Goal: Task Accomplishment & Management: Use online tool/utility

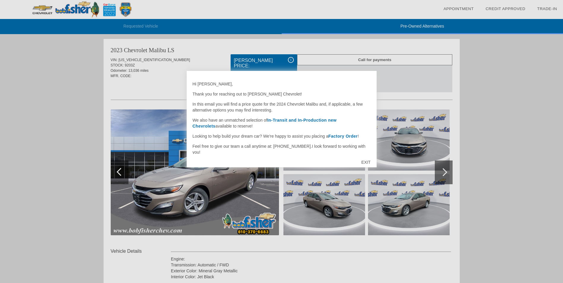
click at [85, 116] on div at bounding box center [281, 141] width 563 height 283
click at [365, 163] on div "EXIT" at bounding box center [365, 162] width 21 height 18
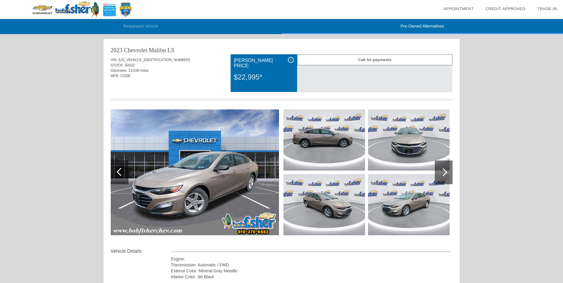
click at [443, 177] on div at bounding box center [444, 173] width 18 height 24
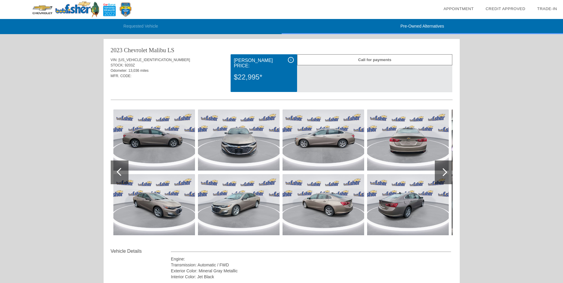
click at [443, 177] on div at bounding box center [444, 173] width 18 height 24
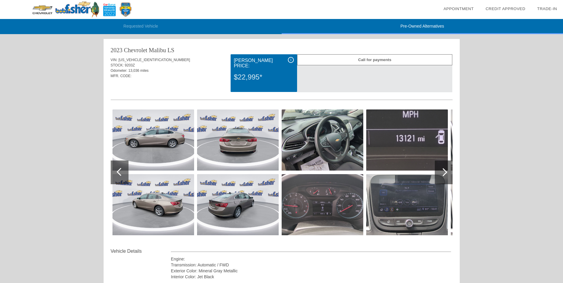
click at [443, 177] on div at bounding box center [444, 173] width 18 height 24
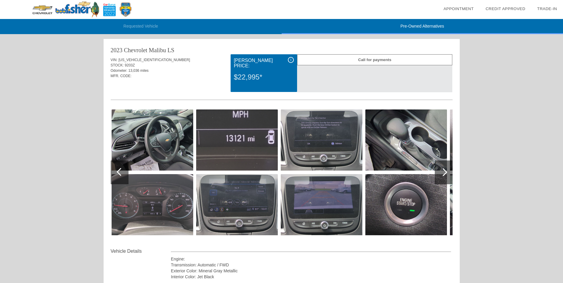
click at [443, 177] on div at bounding box center [444, 173] width 18 height 24
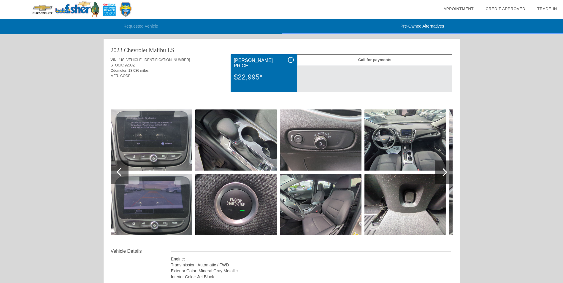
click at [443, 177] on div at bounding box center [444, 173] width 18 height 24
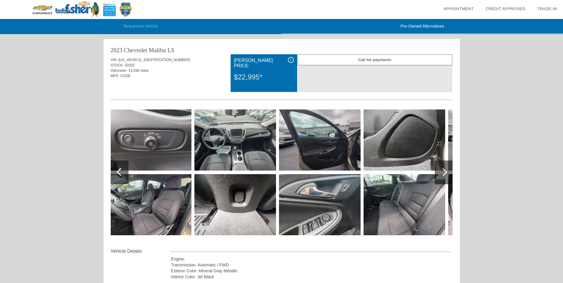
click at [443, 177] on div at bounding box center [444, 173] width 18 height 24
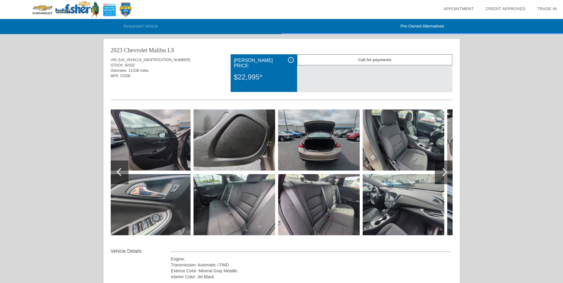
click at [443, 177] on div at bounding box center [444, 173] width 18 height 24
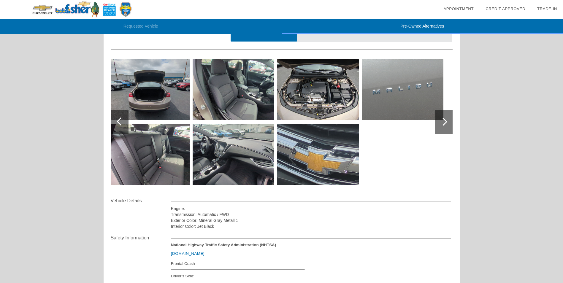
scroll to position [59, 0]
